Goal: Complete application form: Complete application form

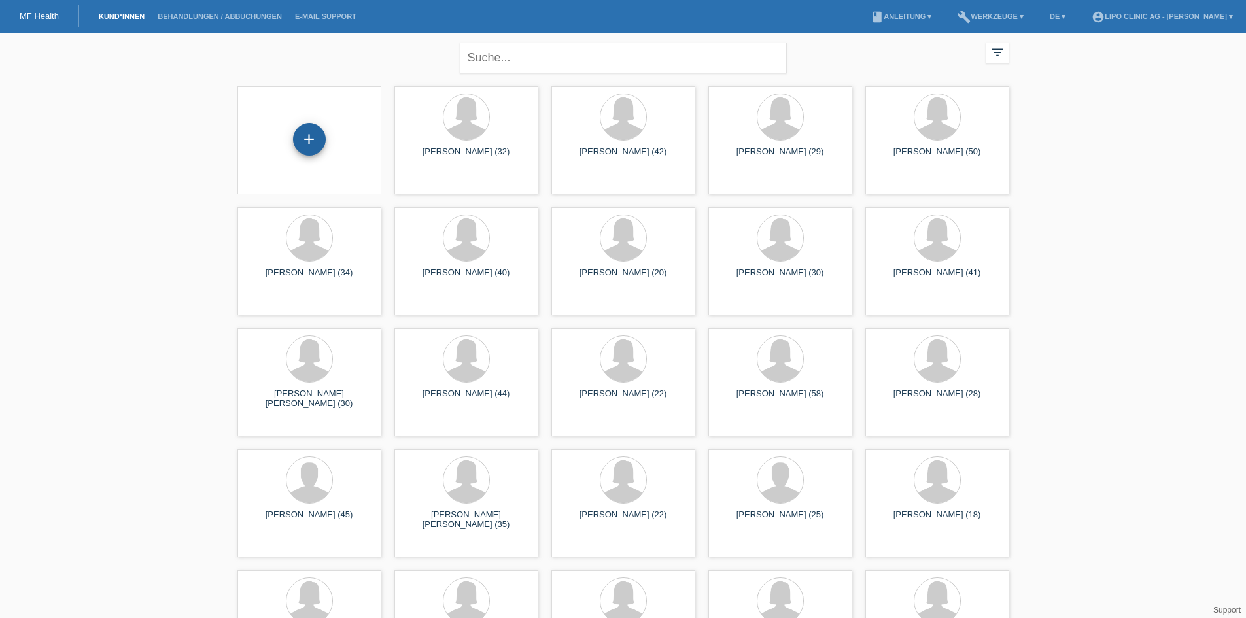
click at [304, 146] on div "+" at bounding box center [309, 139] width 33 height 33
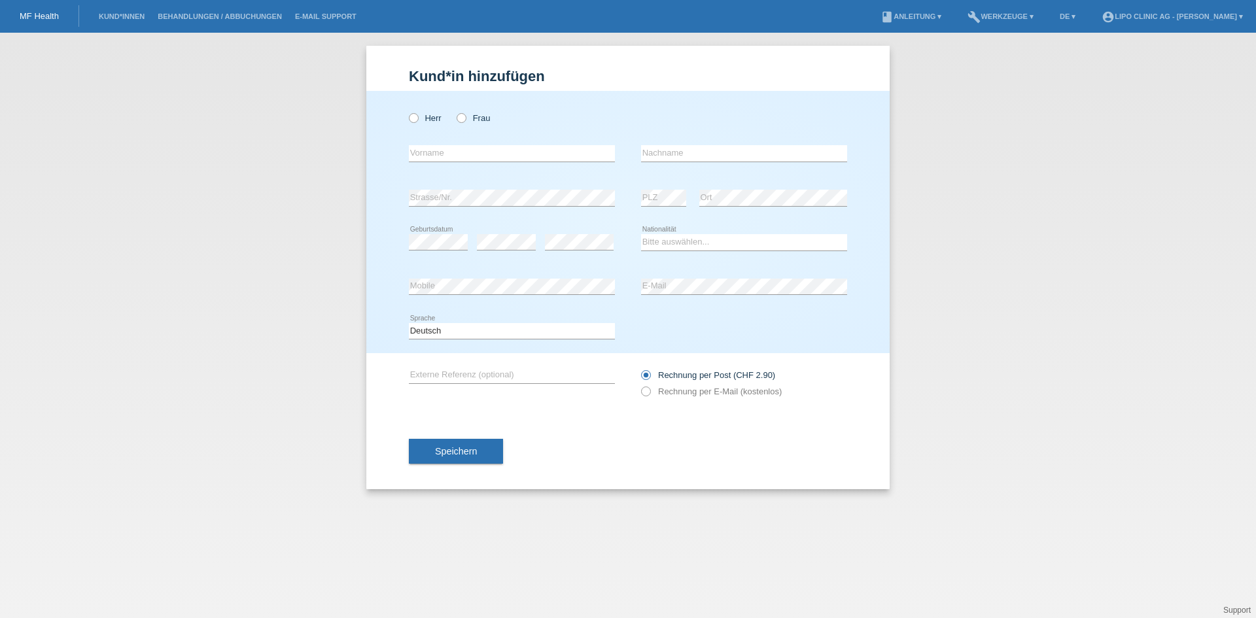
click at [452, 162] on icon at bounding box center [512, 162] width 206 height 1
click at [472, 118] on label "Frau" at bounding box center [473, 118] width 33 height 10
click at [465, 118] on input "Frau" at bounding box center [461, 117] width 9 height 9
radio input "true"
click at [459, 145] on input "text" at bounding box center [512, 153] width 206 height 16
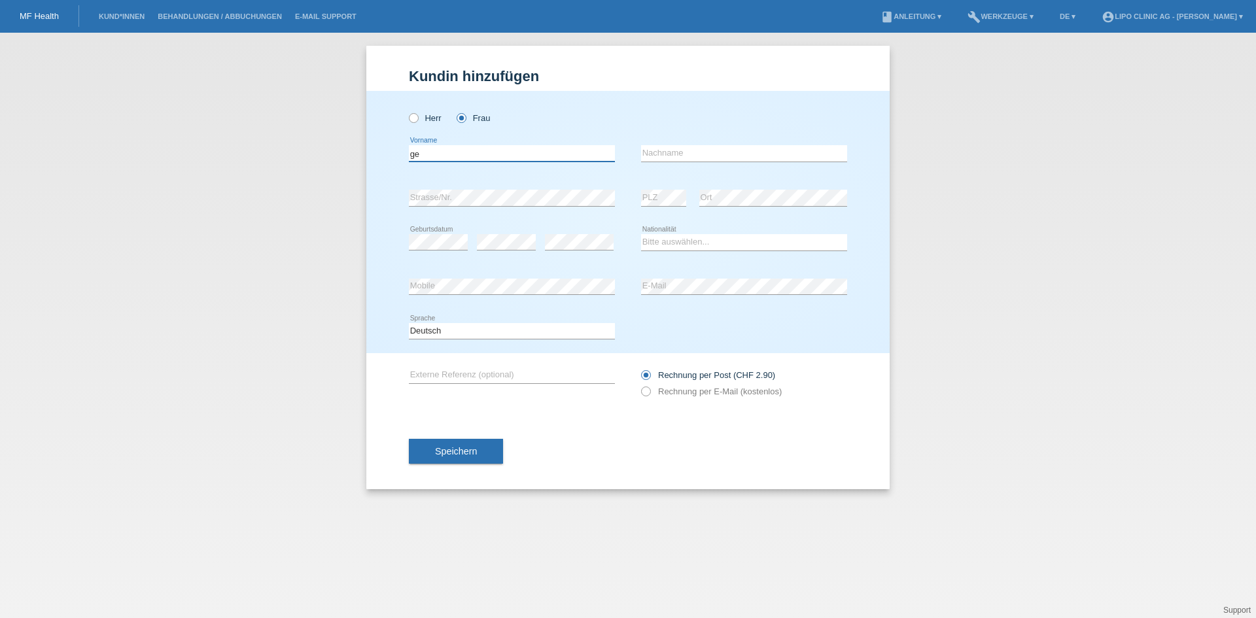
type input "g"
type input "Genta"
click at [682, 154] on input "Alki" at bounding box center [744, 153] width 206 height 16
type input "Alku"
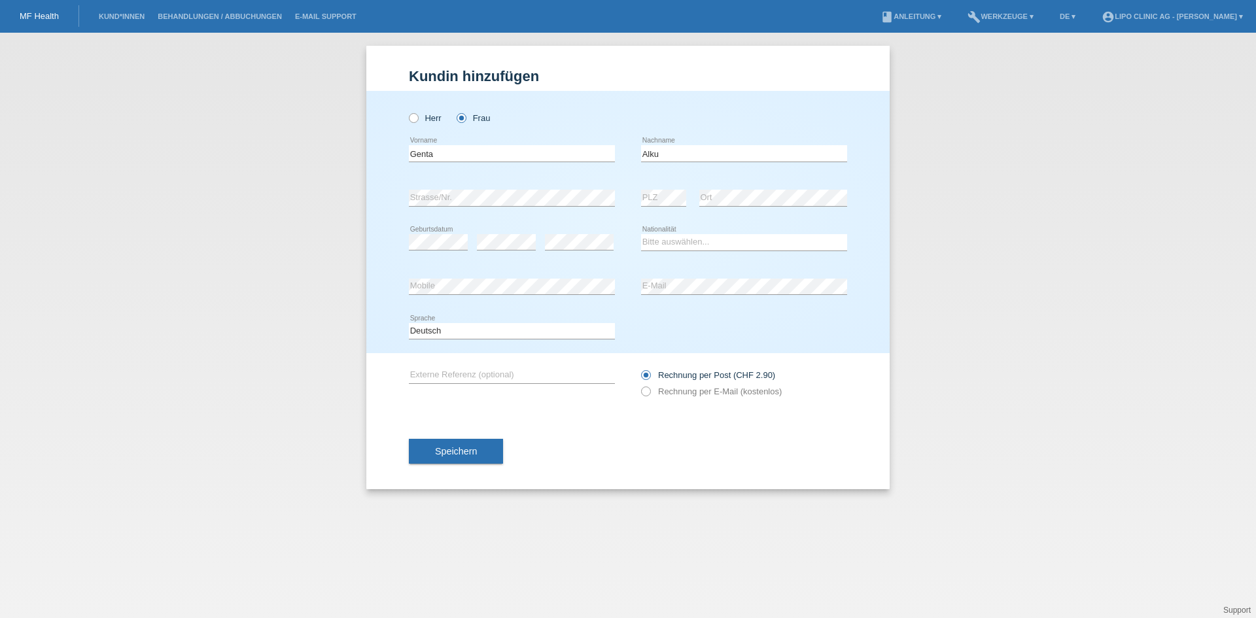
click at [538, 207] on div "error Strasse/Nr." at bounding box center [512, 198] width 206 height 44
click at [500, 251] on icon at bounding box center [506, 250] width 59 height 1
click at [683, 236] on select "Bitte auswählen... Schweiz Deutschland Liechtenstein Österreich ------------ Af…" at bounding box center [744, 242] width 206 height 16
click at [680, 241] on select "Bitte auswählen... Schweiz Deutschland Liechtenstein Österreich ------------ Af…" at bounding box center [744, 242] width 206 height 16
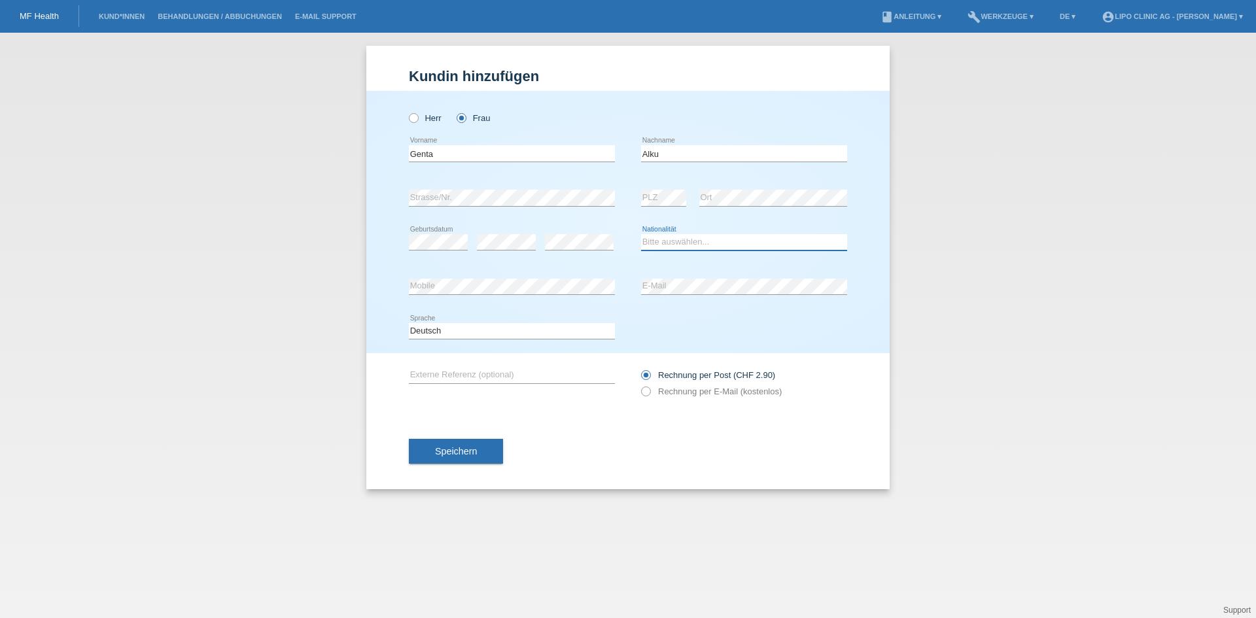
click at [680, 241] on select "Bitte auswählen... Schweiz Deutschland Liechtenstein Österreich ------------ Af…" at bounding box center [744, 242] width 206 height 16
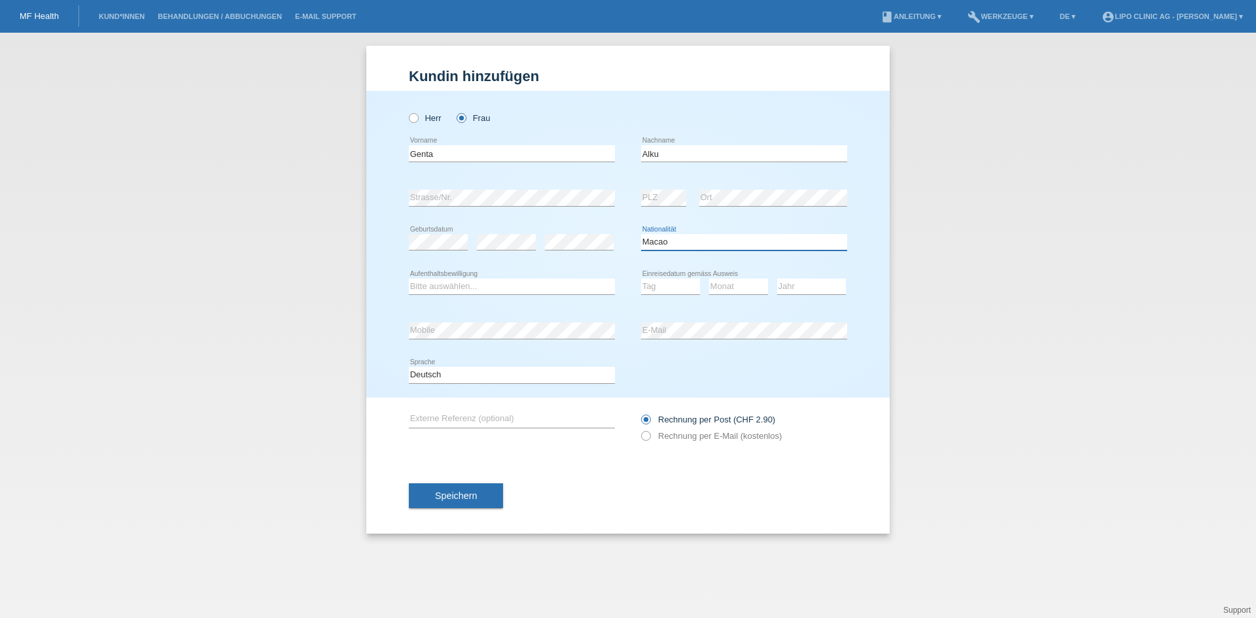
drag, startPoint x: 681, startPoint y: 238, endPoint x: 656, endPoint y: 239, distance: 24.9
click at [656, 239] on select "Bitte auswählen... Schweiz Deutschland Liechtenstein Österreich ------------ Af…" at bounding box center [744, 242] width 206 height 16
click at [725, 241] on select "Bitte auswählen... Schweiz Deutschland Liechtenstein Österreich ------------ Af…" at bounding box center [744, 242] width 206 height 16
click at [756, 236] on select "Bitte auswählen... Schweiz Deutschland Liechtenstein Österreich ------------ Af…" at bounding box center [744, 242] width 206 height 16
click at [763, 241] on select "Bitte auswählen... Schweiz Deutschland Liechtenstein Österreich ------------ Af…" at bounding box center [744, 242] width 206 height 16
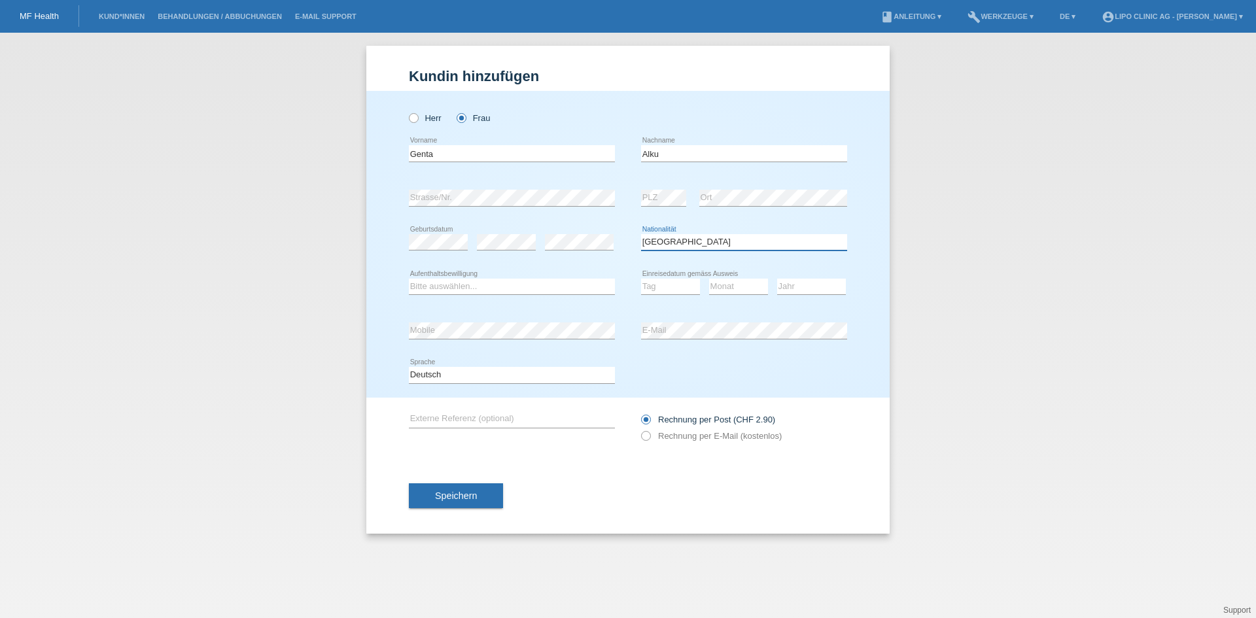
click at [748, 244] on select "Bitte auswählen... Schweiz Deutschland Liechtenstein Österreich ------------ Af…" at bounding box center [744, 242] width 206 height 16
select select "MK"
click at [641, 234] on select "Bitte auswählen... Schweiz Deutschland Liechtenstein Österreich ------------ Af…" at bounding box center [744, 242] width 206 height 16
click at [475, 286] on select "Bitte auswählen... C B B - Flüchtlingsstatus Andere" at bounding box center [512, 287] width 206 height 16
select select "B"
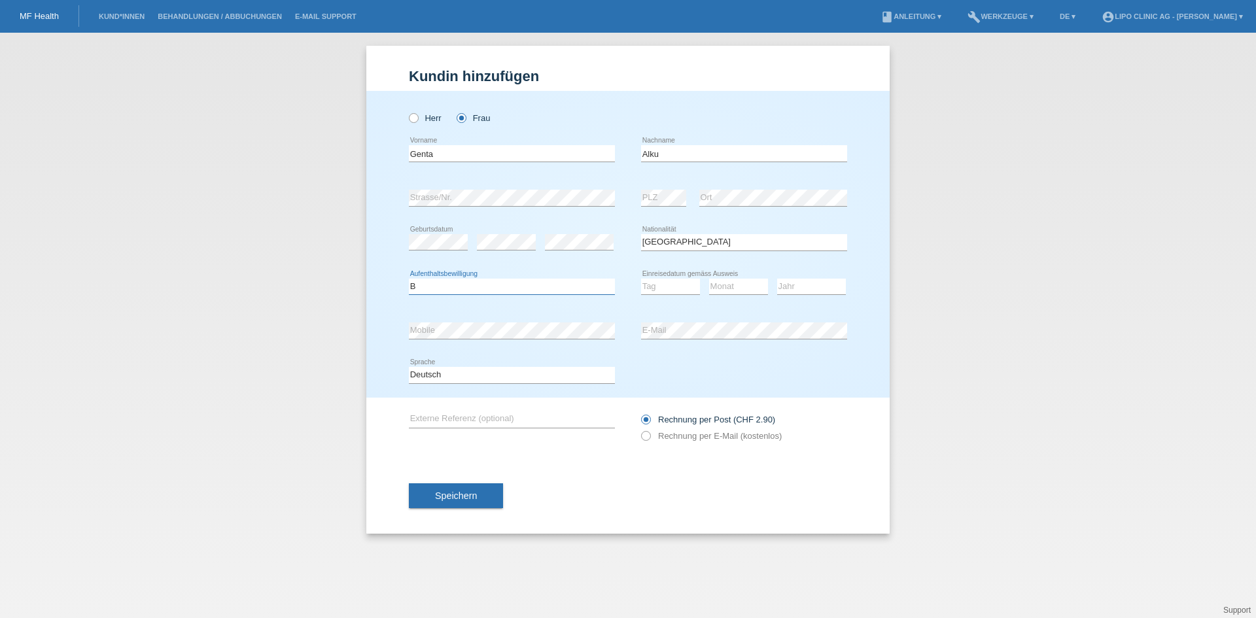
click at [409, 279] on select "Bitte auswählen... C B B - Flüchtlingsstatus Andere" at bounding box center [512, 287] width 206 height 16
click at [675, 291] on select "Tag 01 02 03 04 05 06 07 08 09 10 11" at bounding box center [670, 287] width 59 height 16
select select "01"
click at [716, 283] on select "Monat 01 02 03 04 05 06 07 08 09 10 11" at bounding box center [738, 287] width 59 height 16
select select "07"
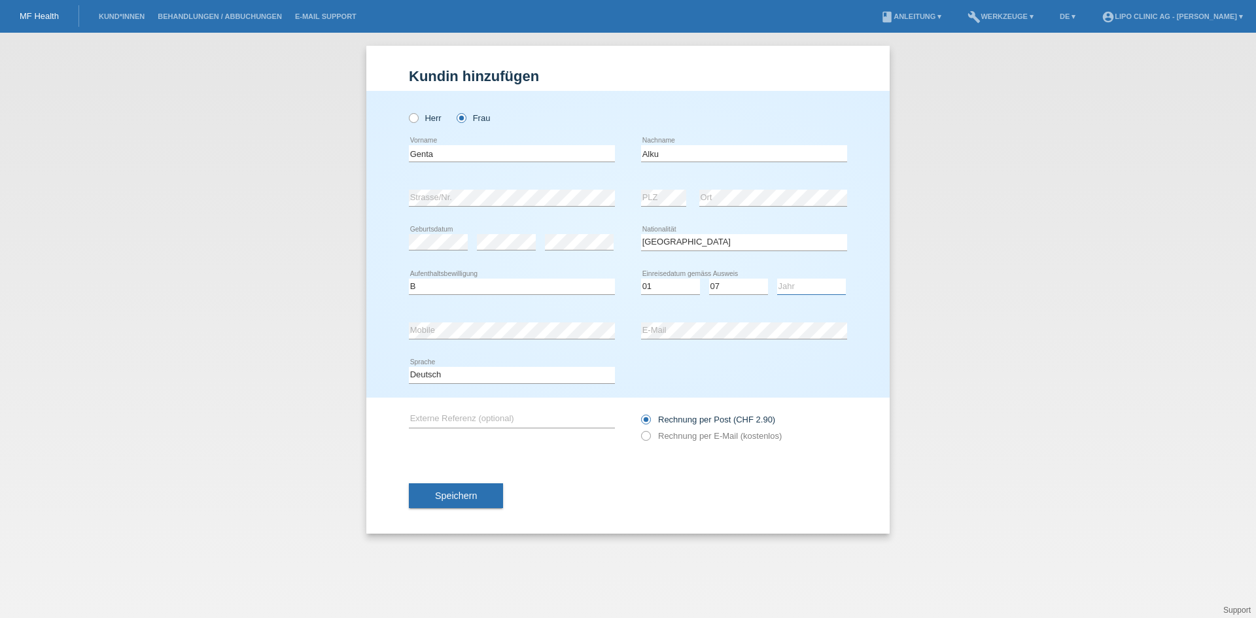
click at [786, 282] on select "Jahr 2025 2024 2023 2022 2021 2020 2019 2018 2017 2016 2015 2014 2013 2012 2011…" at bounding box center [811, 287] width 69 height 16
select select "2022"
click at [639, 429] on icon at bounding box center [639, 429] width 0 height 0
click at [649, 438] on input "Rechnung per E-Mail (kostenlos)" at bounding box center [645, 439] width 9 height 16
radio input "true"
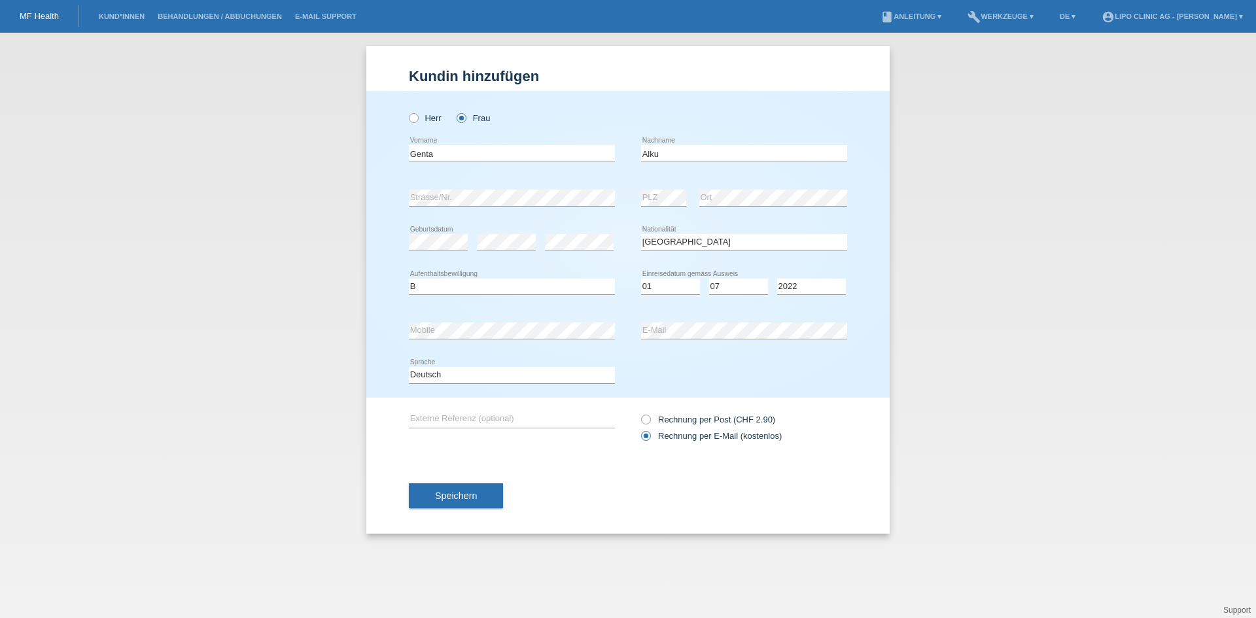
click at [474, 493] on span "Speichern" at bounding box center [456, 496] width 42 height 10
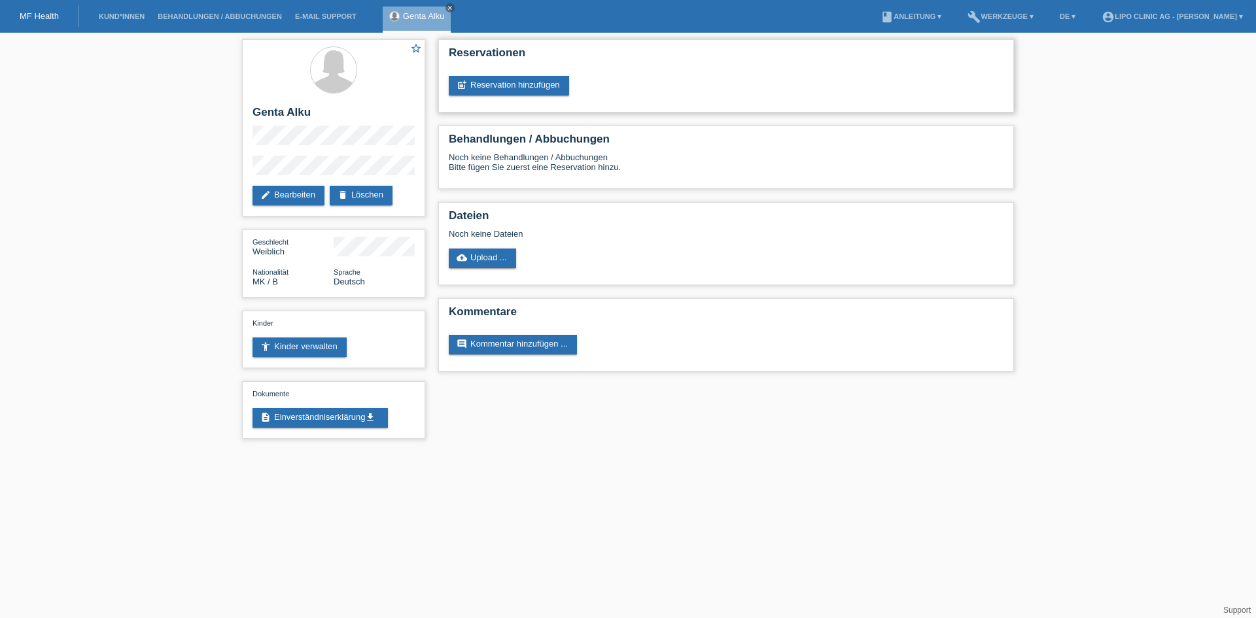
click at [526, 96] on div "Reservationen post_add Reservation hinzufügen" at bounding box center [726, 75] width 576 height 73
click at [521, 82] on link "post_add Reservation hinzufügen" at bounding box center [509, 86] width 120 height 20
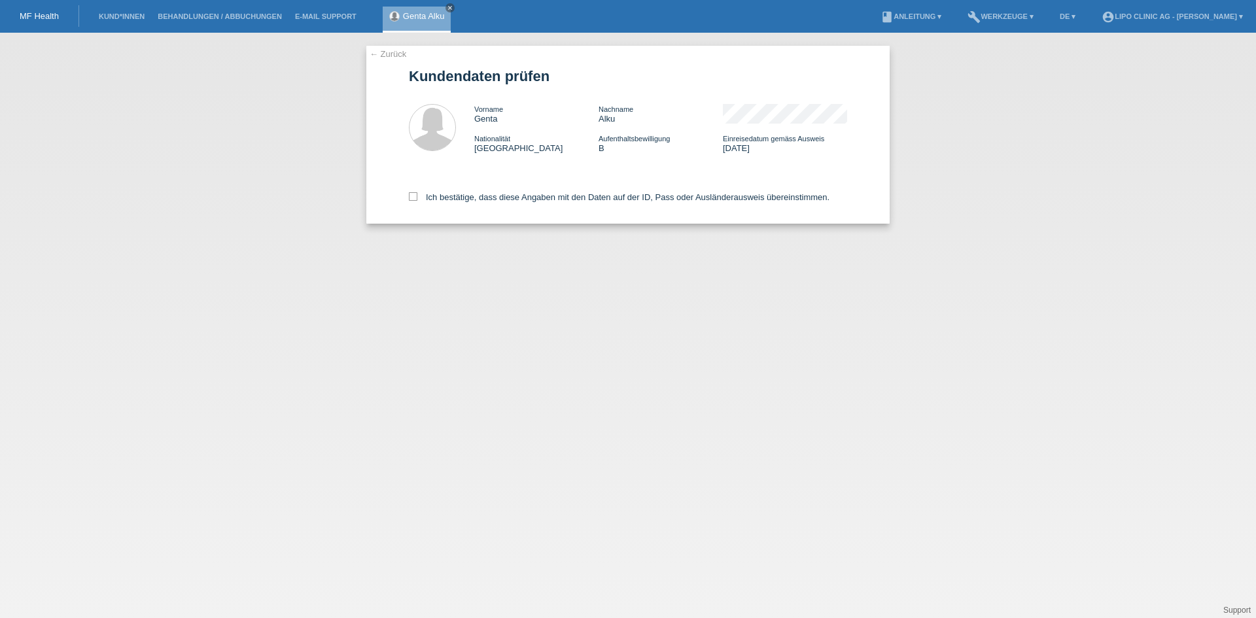
click at [405, 205] on div "← Zurück Kundendaten prüfen Vorname Genta Nachname Alku Nationalität [GEOGRAPHI…" at bounding box center [627, 135] width 523 height 178
click at [412, 197] on icon at bounding box center [413, 196] width 9 height 9
click at [412, 197] on input "Ich bestätige, dass diese Angaben mit den Daten auf der ID, Pass oder Ausländer…" at bounding box center [413, 196] width 9 height 9
checkbox input "true"
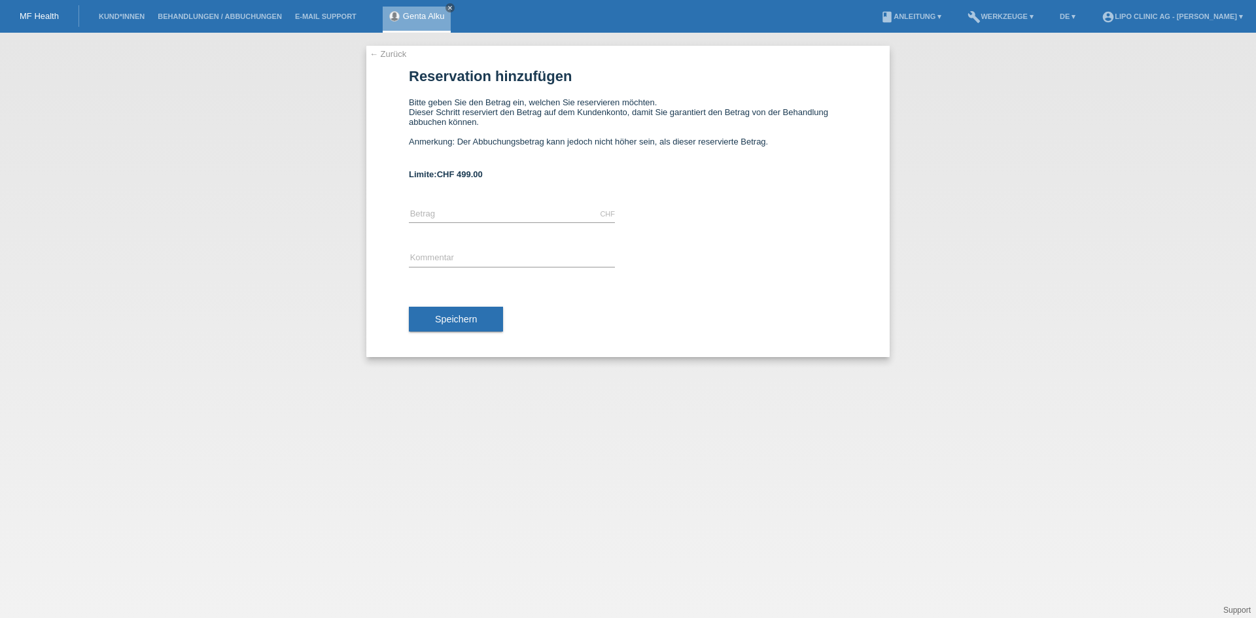
click at [437, 226] on div "CHF error [GEOGRAPHIC_DATA]" at bounding box center [512, 214] width 206 height 44
click at [430, 211] on input "text" at bounding box center [512, 214] width 206 height 16
